Goal: Transaction & Acquisition: Purchase product/service

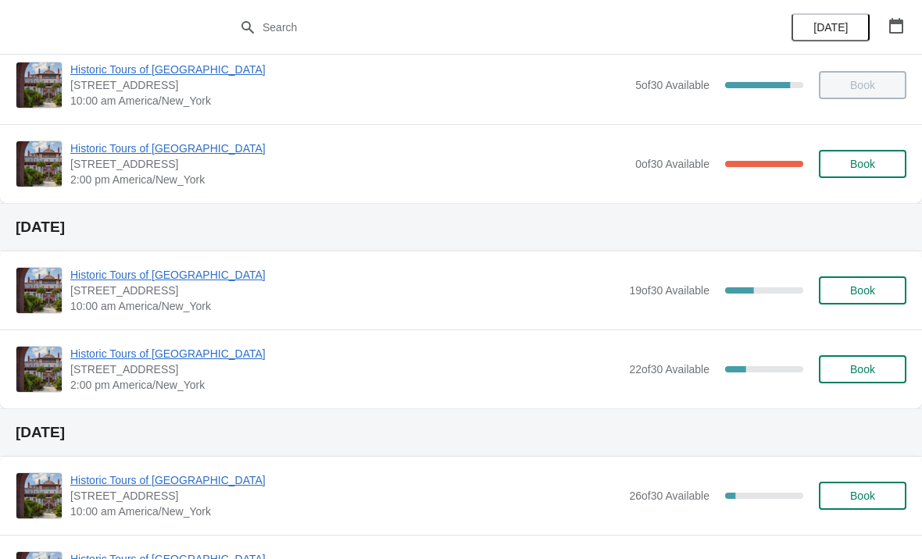
scroll to position [148, 0]
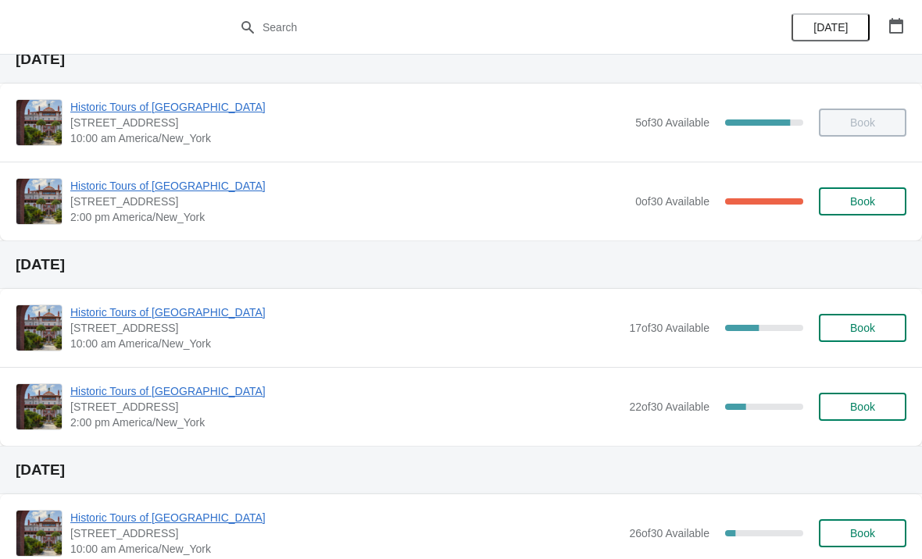
scroll to position [75, 0]
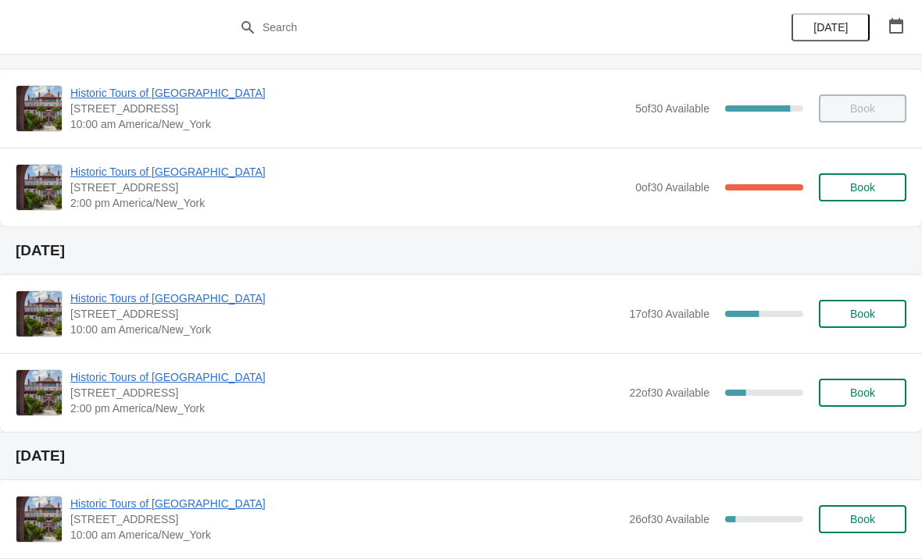
click at [856, 306] on button "Book" at bounding box center [862, 314] width 87 height 28
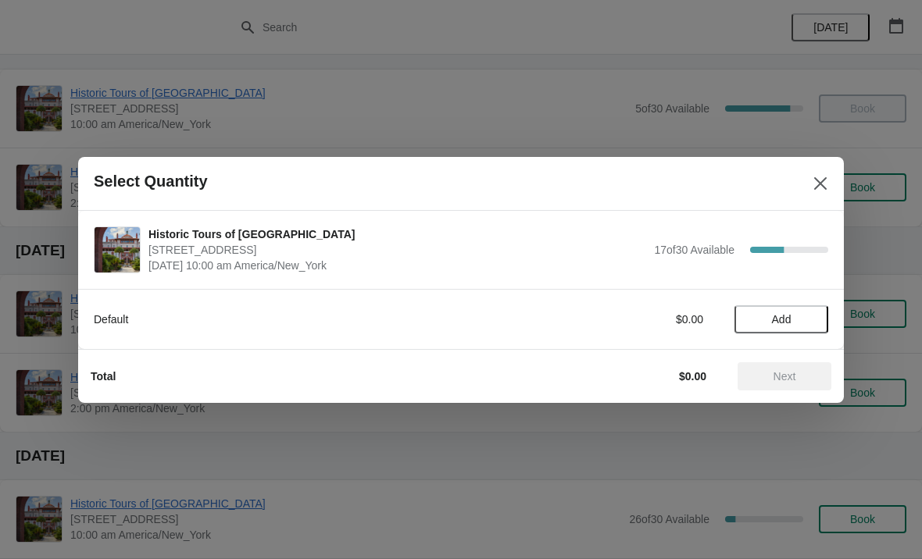
click at [778, 315] on span "Add" at bounding box center [782, 319] width 20 height 12
click at [815, 309] on div "Default $20.00 1" at bounding box center [461, 319] width 734 height 28
click at [809, 306] on div "Default $20.00 1" at bounding box center [461, 319] width 734 height 28
click at [804, 316] on icon at bounding box center [808, 319] width 16 height 16
click at [780, 380] on span "Next" at bounding box center [784, 376] width 23 height 12
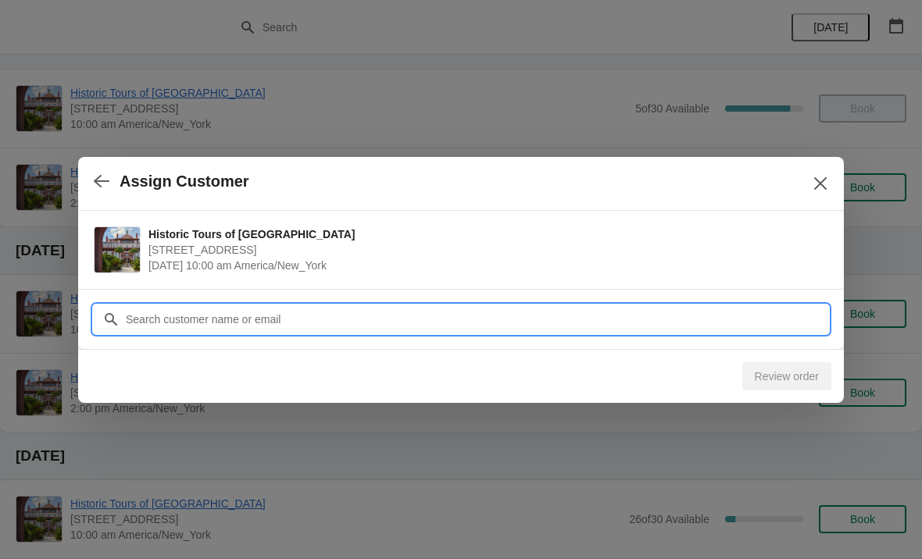
click at [281, 320] on input "Customer" at bounding box center [476, 319] width 703 height 28
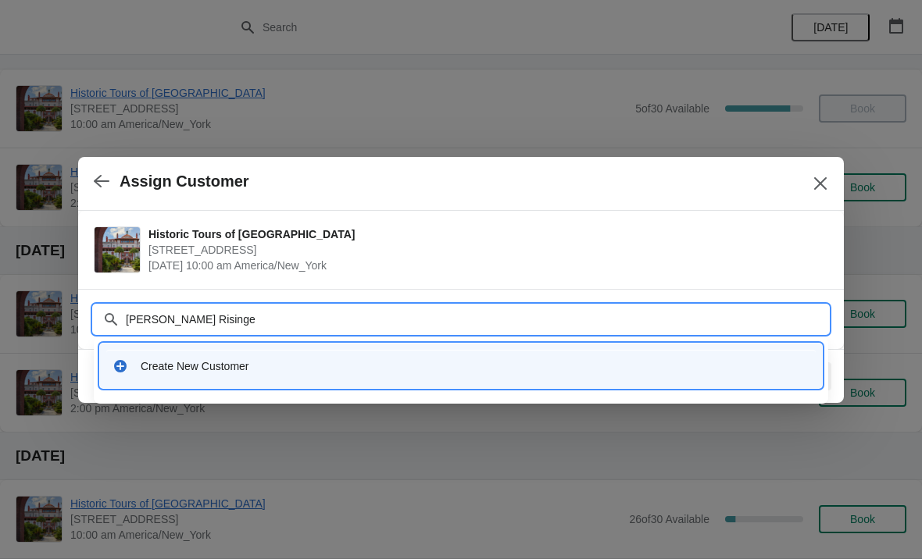
type input "[PERSON_NAME]"
click at [141, 359] on div "Create New Customer" at bounding box center [475, 367] width 669 height 16
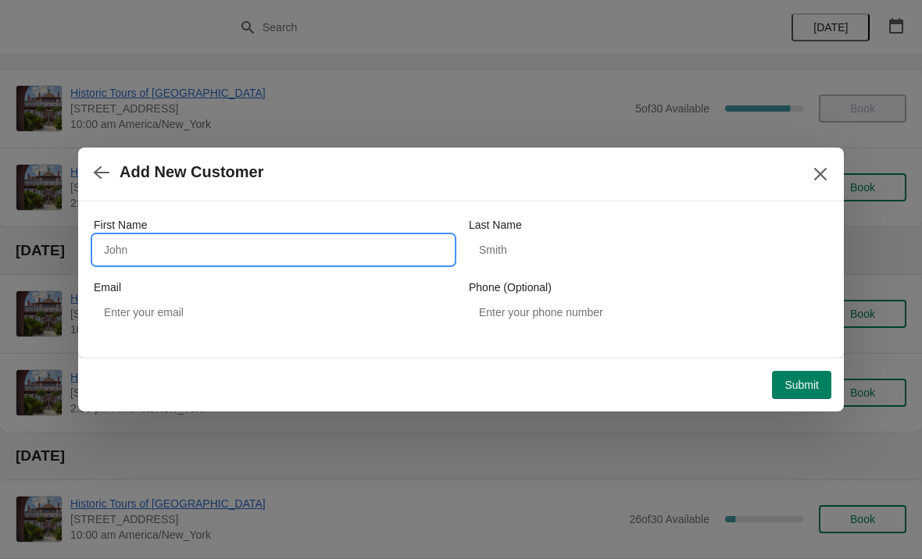
click at [126, 255] on input "First Name" at bounding box center [273, 250] width 359 height 28
type input "[PERSON_NAME]"
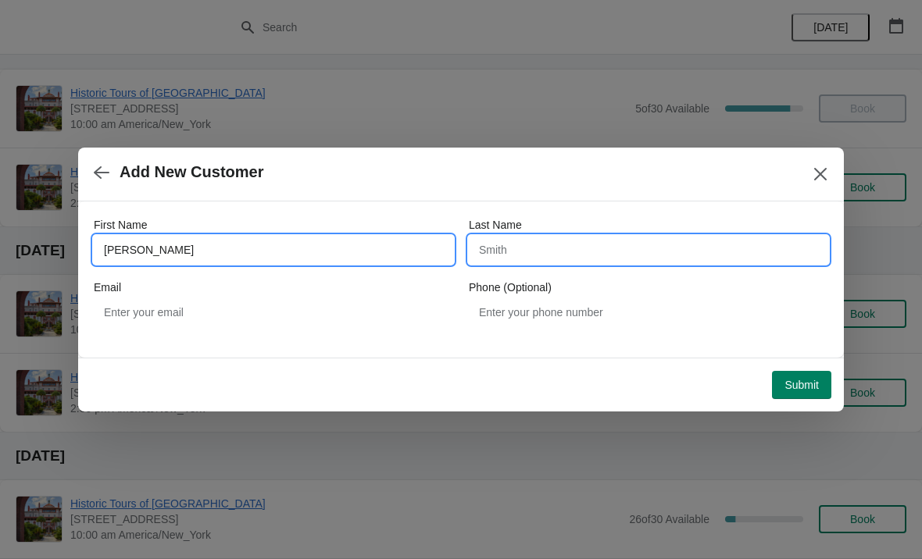
click at [498, 248] on input "Last Name" at bounding box center [648, 250] width 359 height 28
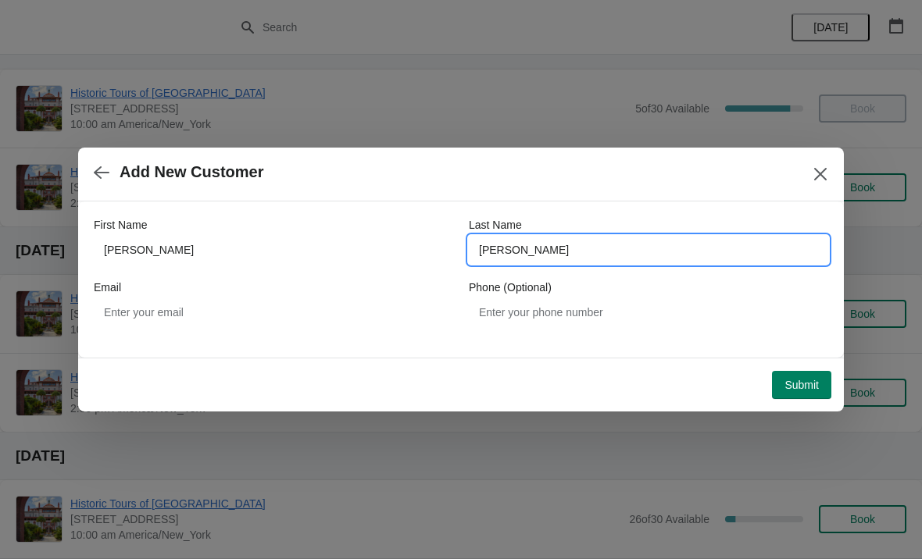
type input "[PERSON_NAME]"
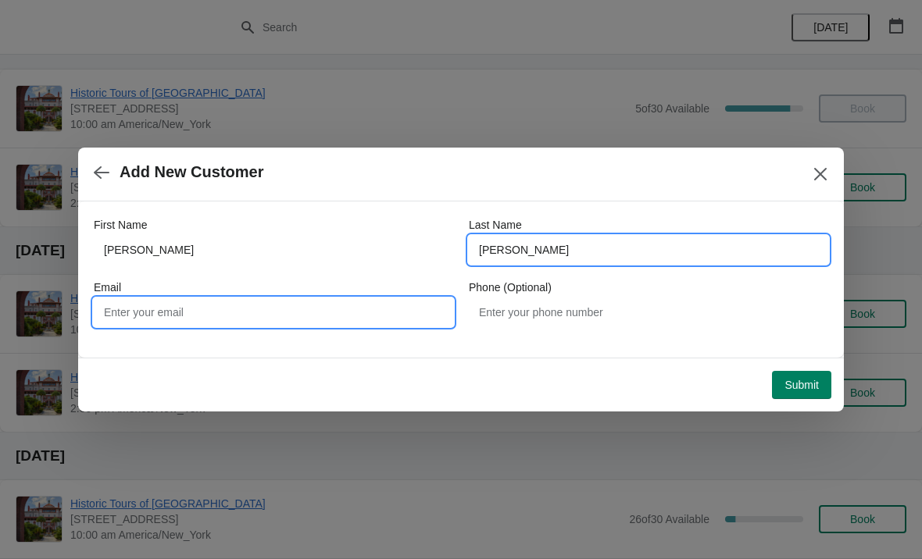
click at [134, 322] on input "Email" at bounding box center [273, 312] width 359 height 28
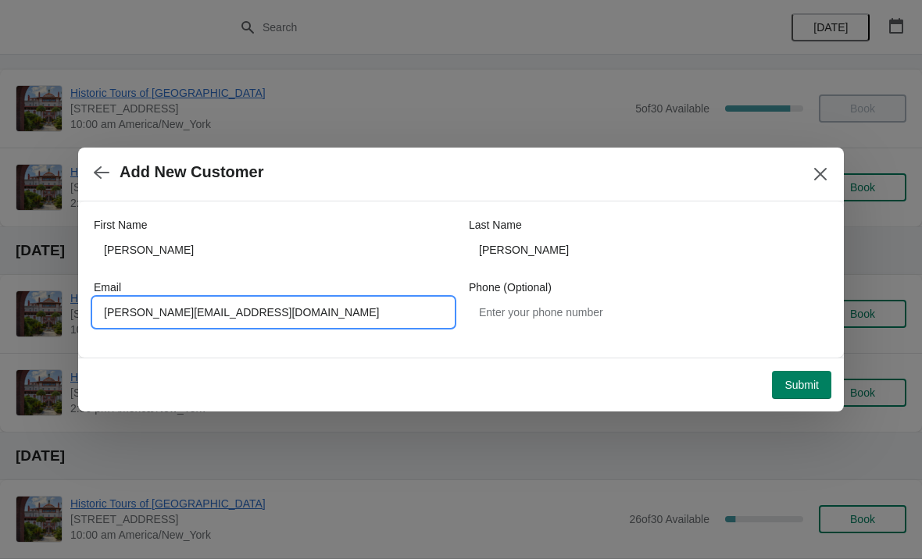
type input "[PERSON_NAME][EMAIL_ADDRESS][DOMAIN_NAME]"
